Goal: Information Seeking & Learning: Check status

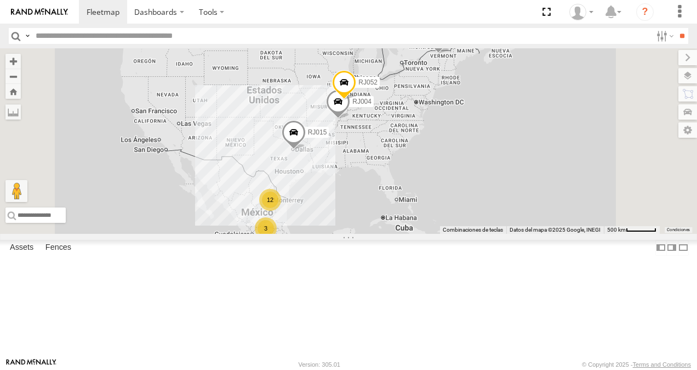
click at [105, 27] on header "Search Query Asset ID Asset Label Registration Manufacturer Model VIN Job ID" at bounding box center [348, 36] width 697 height 25
click at [103, 38] on input "text" at bounding box center [341, 36] width 621 height 16
type input "**"
click at [676, 28] on input "**" at bounding box center [682, 36] width 13 height 16
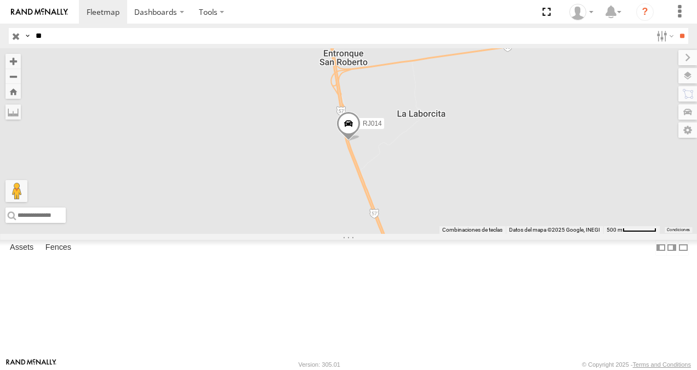
click at [0, 0] on div "RJ014 XPD GLOBAL" at bounding box center [0, 0] width 0 height 0
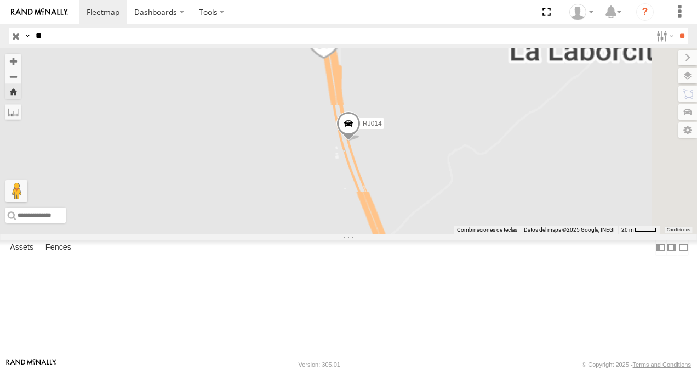
click at [361, 141] on span at bounding box center [349, 126] width 24 height 30
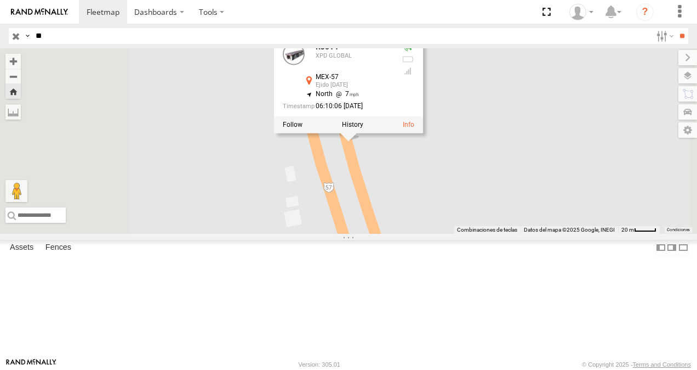
drag, startPoint x: 471, startPoint y: 150, endPoint x: 497, endPoint y: 150, distance: 25.8
click at [393, 89] on div "Ejido [DATE]" at bounding box center [354, 85] width 77 height 7
copy div "Ejido [DATE]"
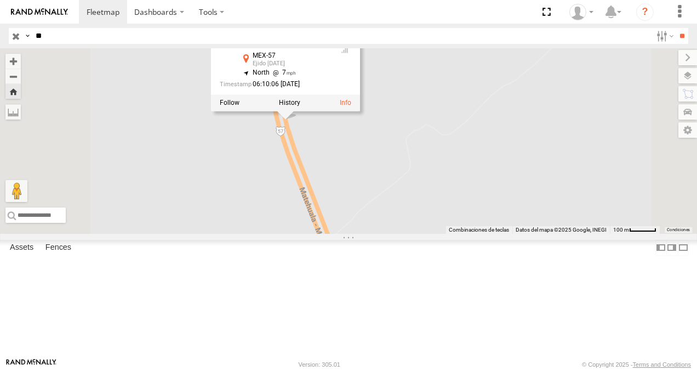
drag, startPoint x: 422, startPoint y: 209, endPoint x: 429, endPoint y: 287, distance: 78.7
click at [429, 234] on div "RJ014 RJ014 XPD GLOBAL MEX-57 Ejido Navidad 24.66543 , -100.29753 North 7 06:10…" at bounding box center [348, 140] width 697 height 185
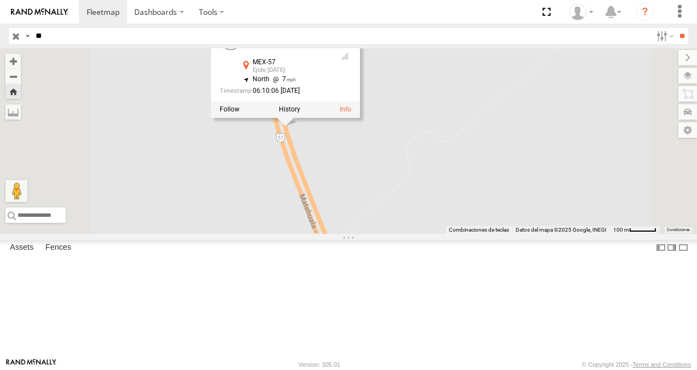
click at [434, 234] on div "RJ014 RJ014 XPD GLOBAL MEX-57 Ejido Navidad 24.66543 , -100.29753 North 7 06:10…" at bounding box center [348, 140] width 697 height 185
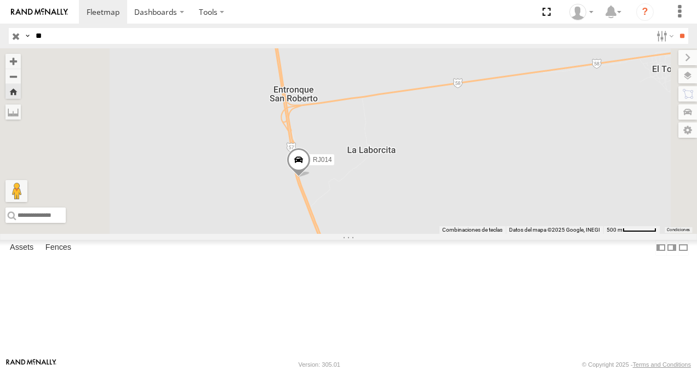
drag, startPoint x: 434, startPoint y: 276, endPoint x: 441, endPoint y: 253, distance: 23.9
click at [441, 234] on div "RJ014" at bounding box center [348, 140] width 697 height 185
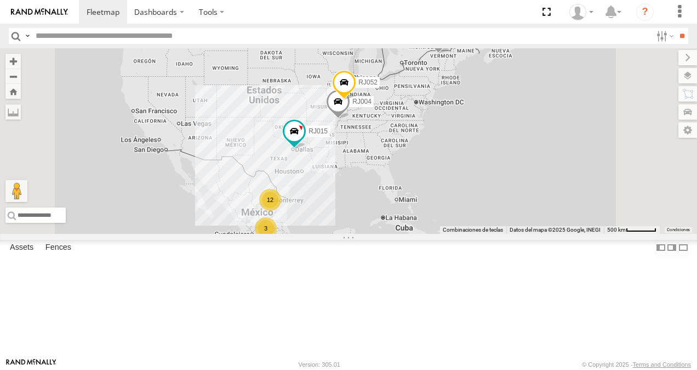
click at [86, 33] on input "text" at bounding box center [341, 36] width 621 height 16
type input "**"
click at [676, 28] on input "**" at bounding box center [682, 36] width 13 height 16
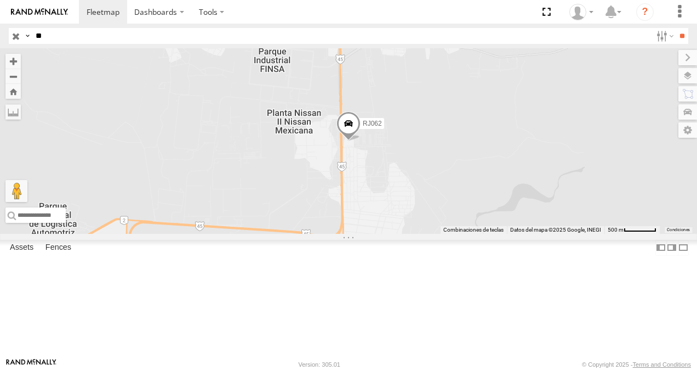
click at [0, 0] on div "RJ062 XPD GLOBAL" at bounding box center [0, 0] width 0 height 0
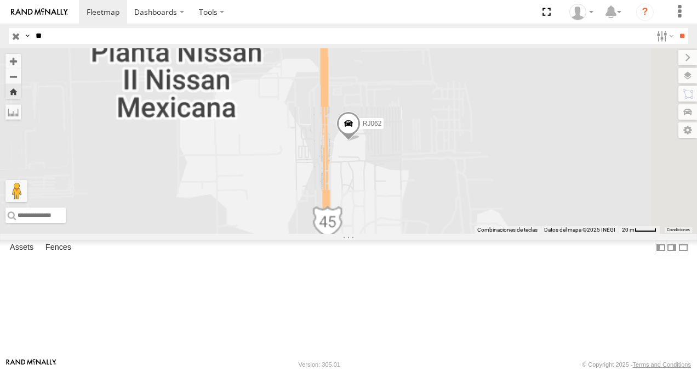
click at [361, 141] on span at bounding box center [349, 127] width 24 height 30
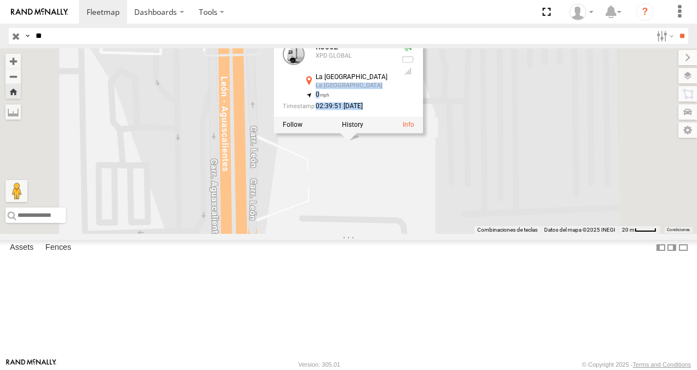
drag, startPoint x: 453, startPoint y: 149, endPoint x: 541, endPoint y: 152, distance: 87.8
click at [423, 117] on div "RJ062 XPD GLOBAL [GEOGRAPHIC_DATA] [GEOGRAPHIC_DATA] 21.73749 , -102.27576 0 02…" at bounding box center [348, 76] width 149 height 82
drag, startPoint x: 541, startPoint y: 152, endPoint x: 503, endPoint y: 150, distance: 37.3
click at [393, 89] on div "La [GEOGRAPHIC_DATA]" at bounding box center [354, 85] width 77 height 7
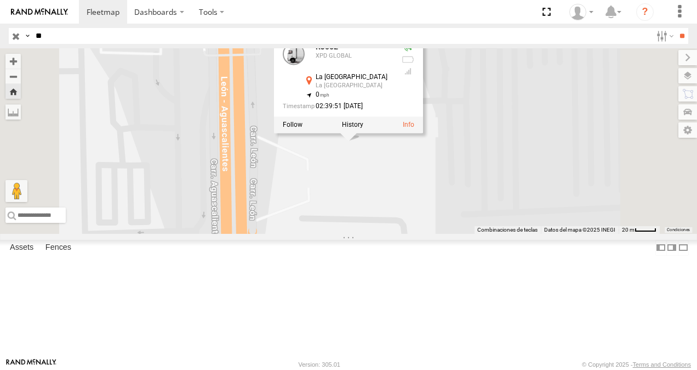
drag, startPoint x: 453, startPoint y: 147, endPoint x: 525, endPoint y: 149, distance: 71.9
click at [393, 89] on div "La [GEOGRAPHIC_DATA]" at bounding box center [354, 85] width 77 height 7
copy div "La [GEOGRAPHIC_DATA]"
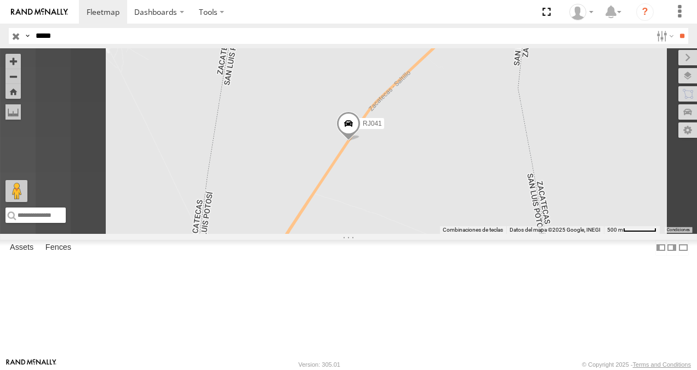
click at [0, 0] on div at bounding box center [0, 0] width 0 height 0
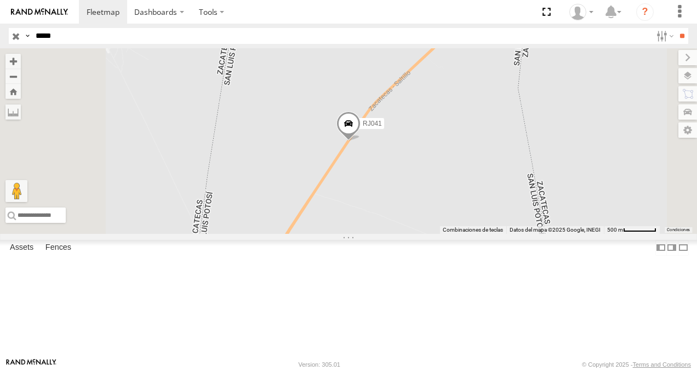
click at [0, 0] on span "Current Location" at bounding box center [0, 0] width 0 height 0
click at [0, 0] on span at bounding box center [0, 0] width 0 height 0
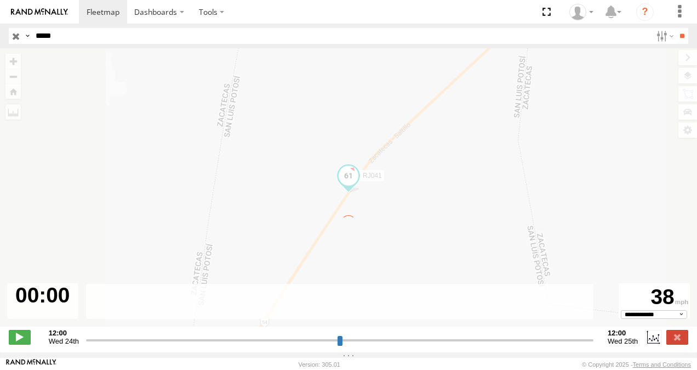
type input "**********"
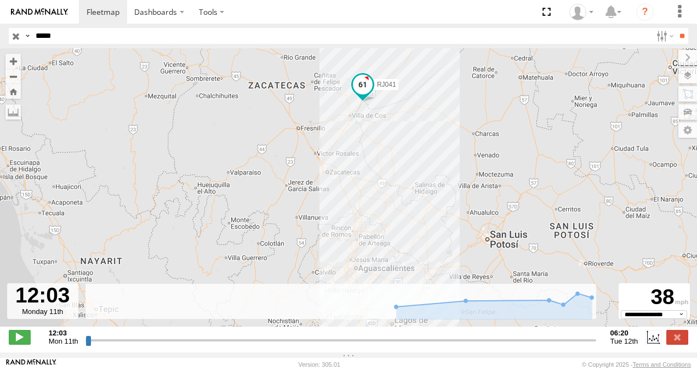
click at [29, 16] on link at bounding box center [39, 12] width 79 height 24
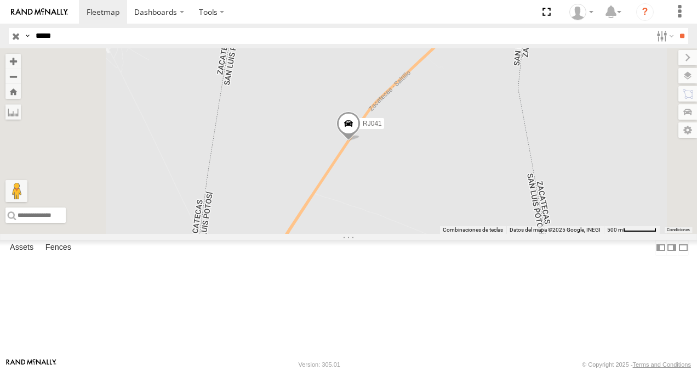
click at [361, 141] on span at bounding box center [349, 127] width 24 height 30
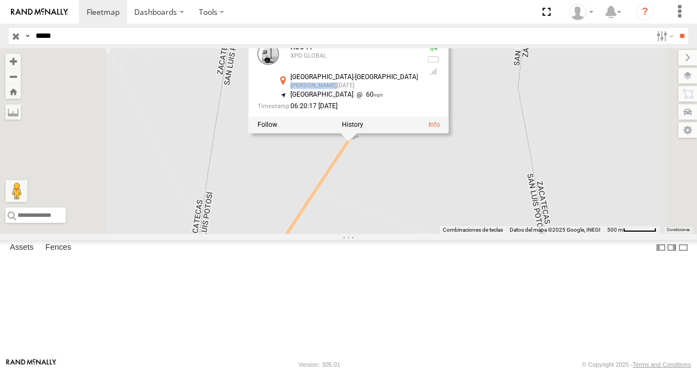
drag, startPoint x: 454, startPoint y: 149, endPoint x: 500, endPoint y: 149, distance: 46.1
click at [418, 89] on div "[PERSON_NAME][DATE]" at bounding box center [355, 85] width 128 height 7
copy div "[PERSON_NAME][DATE]"
